Goal: Browse casually

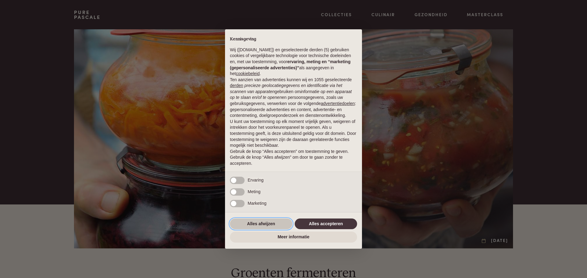
click at [269, 225] on button "Alles afwijzen" at bounding box center [261, 224] width 62 height 11
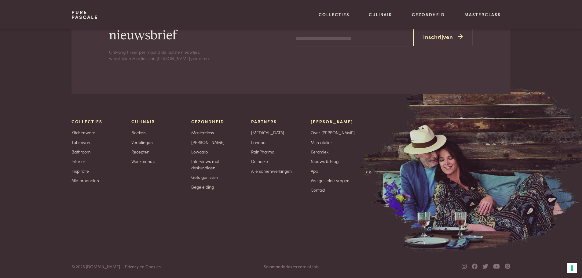
scroll to position [1631, 0]
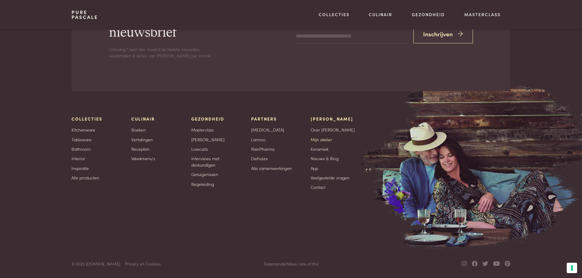
click at [321, 138] on link "Mijn atelier" at bounding box center [321, 140] width 21 height 6
click at [87, 150] on link "Bathroom" at bounding box center [80, 149] width 19 height 6
click at [256, 130] on link "[MEDICAL_DATA]" at bounding box center [267, 130] width 33 height 6
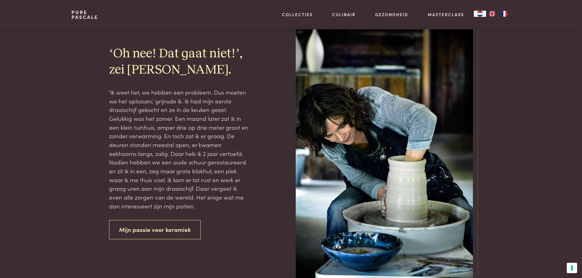
scroll to position [244, 0]
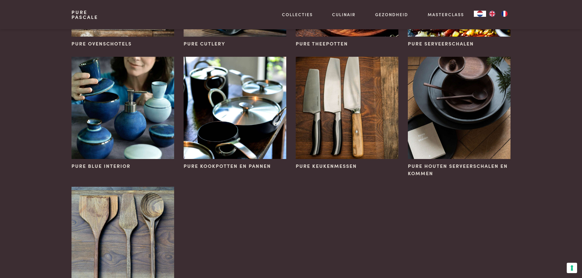
scroll to position [397, 0]
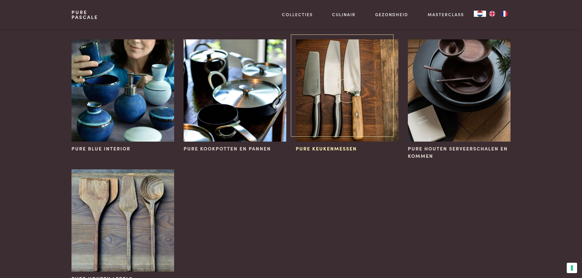
click at [334, 94] on img at bounding box center [347, 90] width 102 height 102
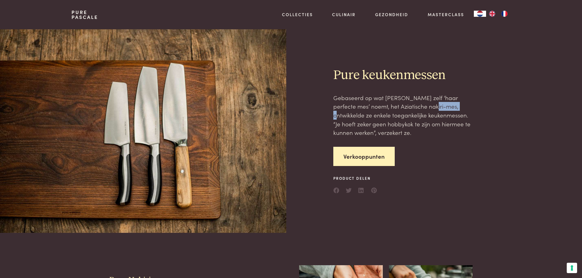
drag, startPoint x: 456, startPoint y: 108, endPoint x: 429, endPoint y: 107, distance: 26.9
click at [429, 107] on div "Gebaseerd op wat [PERSON_NAME] zelf ‘haar perfecte mes’ noemt, het Aziatische n…" at bounding box center [403, 115] width 140 height 44
copy div "nakiri-mes"
